Goal: Task Accomplishment & Management: Use online tool/utility

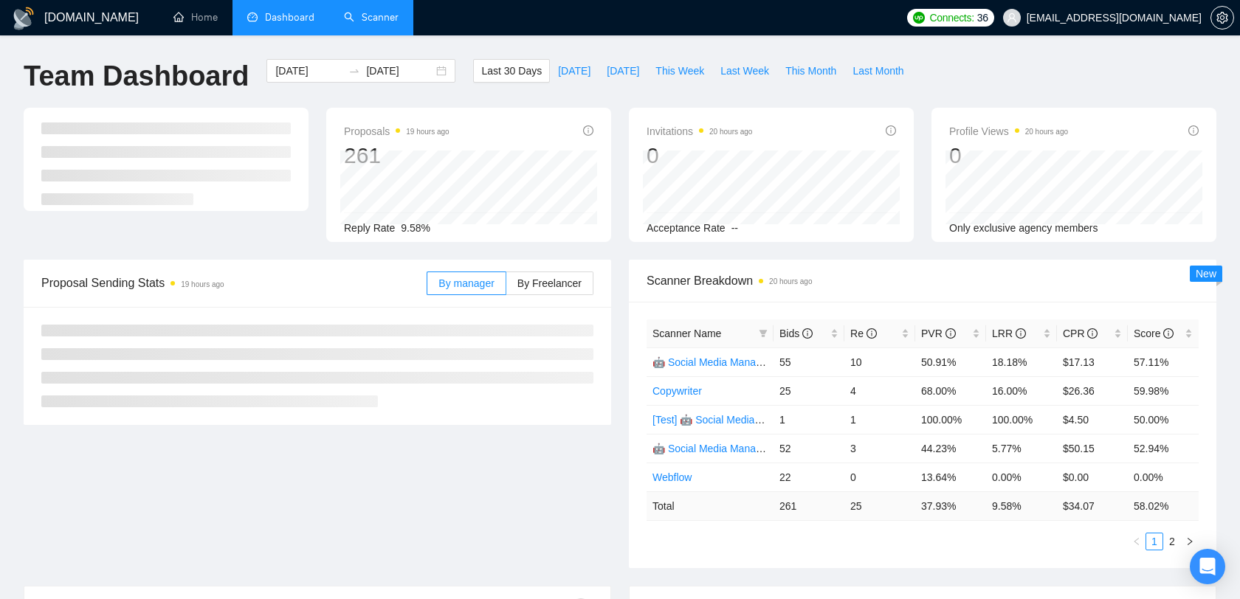
click at [396, 13] on link "Scanner" at bounding box center [371, 17] width 55 height 13
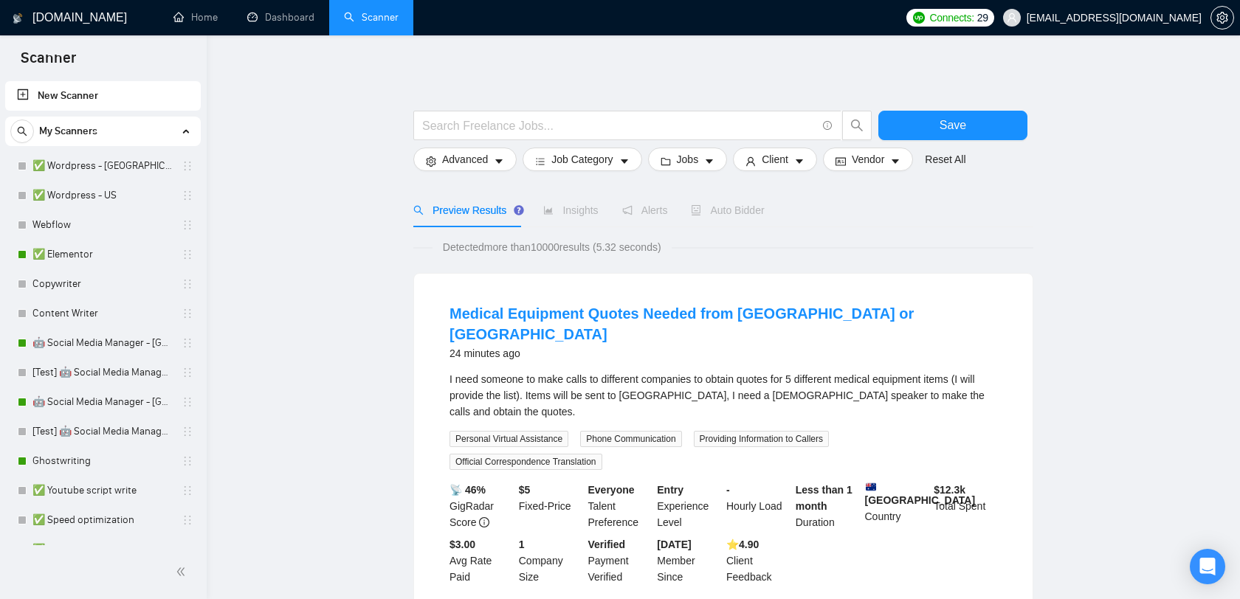
click at [435, 128] on input "text" at bounding box center [619, 126] width 394 height 18
